Goal: Find specific fact: Find specific fact

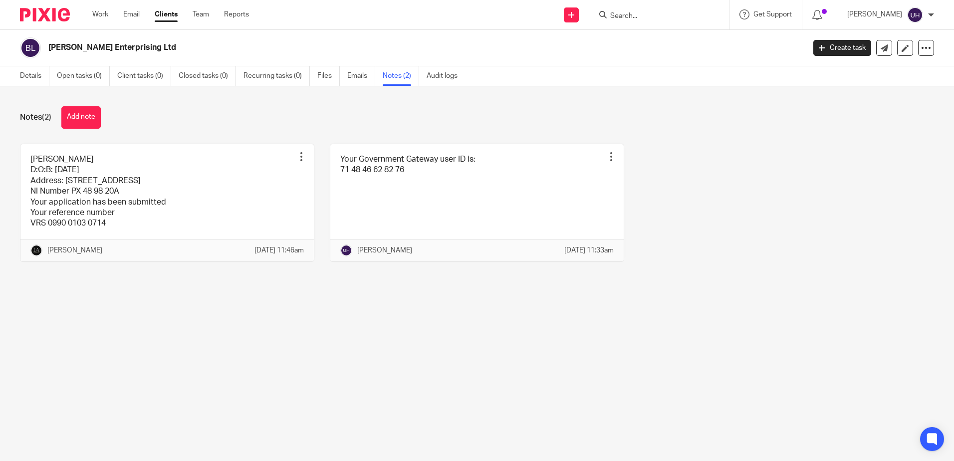
click at [633, 19] on input "Search" at bounding box center [655, 16] width 90 height 9
type input "[DEMOGRAPHIC_DATA]"
click at [688, 44] on link at bounding box center [685, 38] width 155 height 15
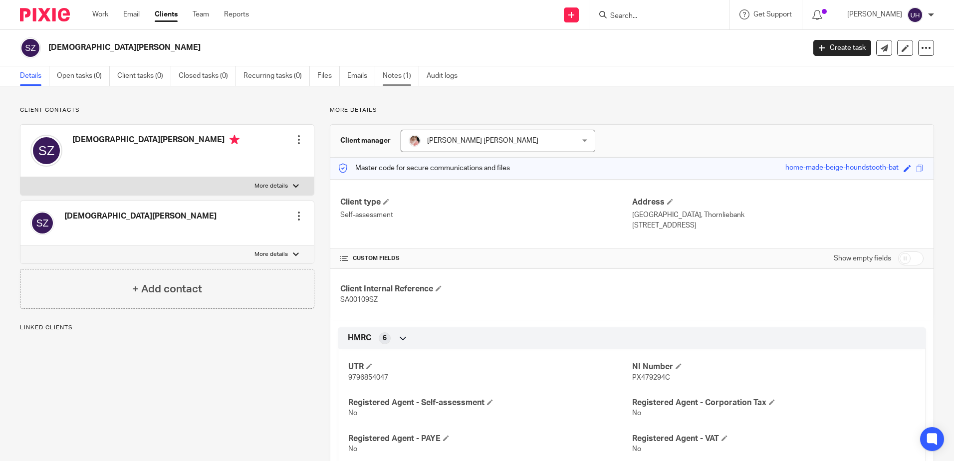
click at [409, 72] on link "Notes (1)" at bounding box center [401, 75] width 36 height 19
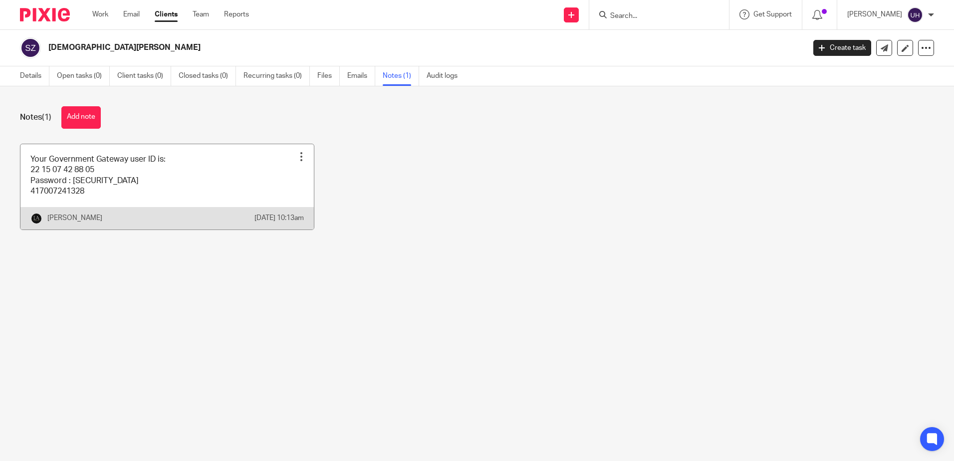
click at [149, 197] on link at bounding box center [167, 186] width 294 height 85
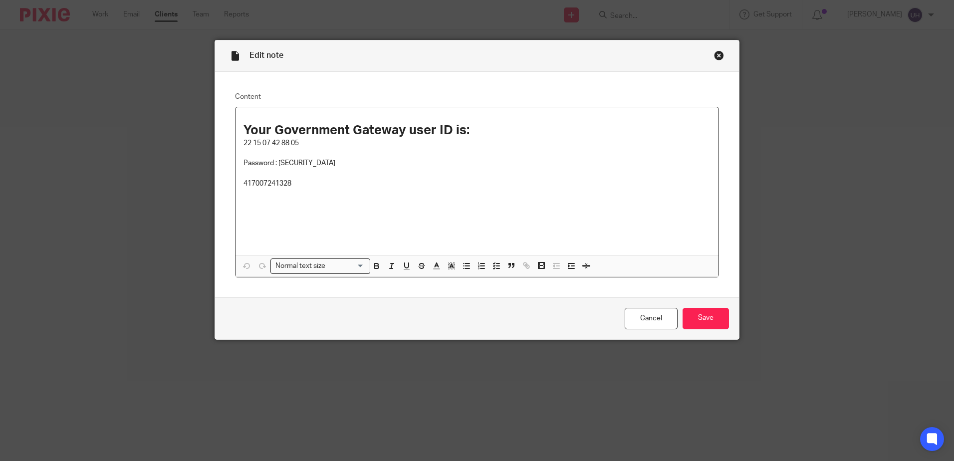
click at [276, 184] on p "417007241328" at bounding box center [477, 184] width 467 height 10
copy p "417007241328"
